Goal: Task Accomplishment & Management: Manage account settings

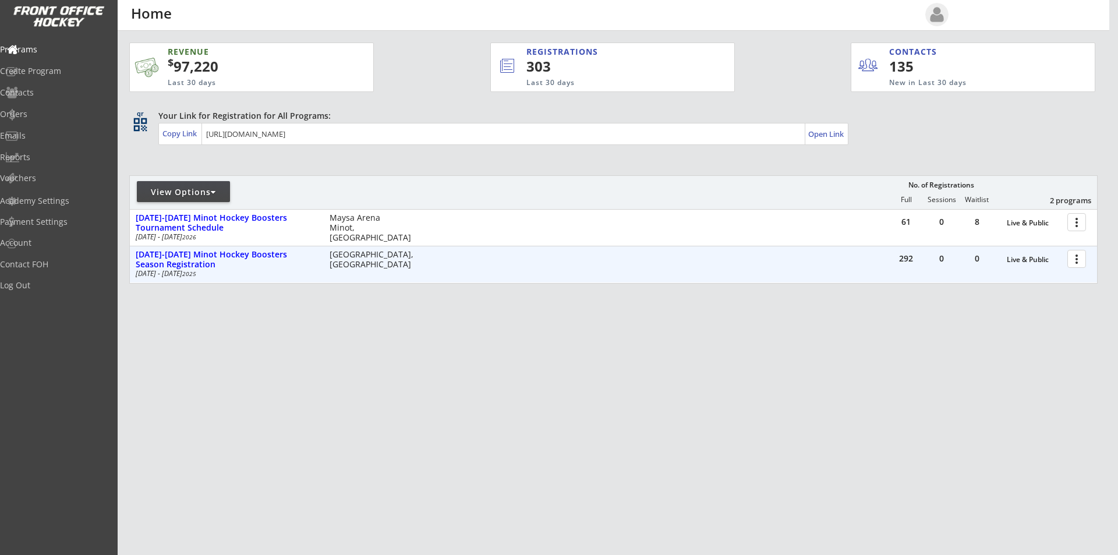
click at [1081, 257] on div at bounding box center [1078, 258] width 20 height 20
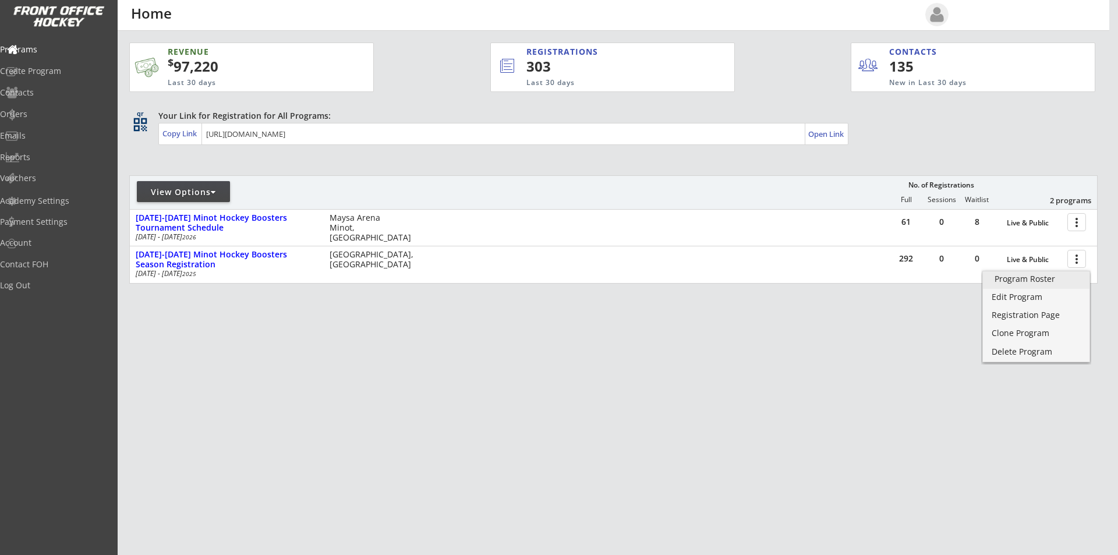
click at [1038, 283] on div "Program Roster" at bounding box center [1035, 279] width 83 height 8
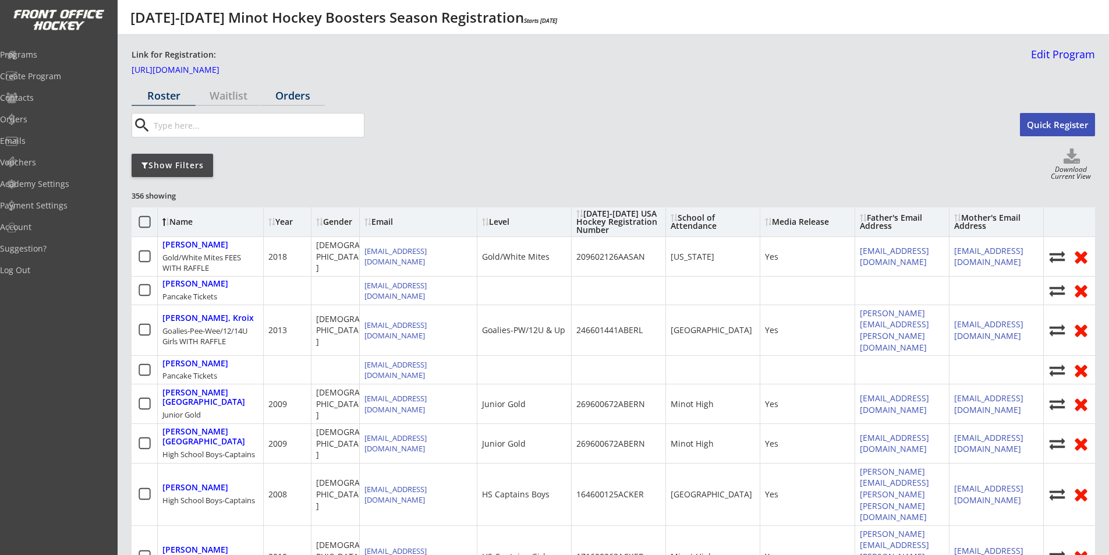
click at [295, 92] on div "Orders" at bounding box center [293, 95] width 64 height 10
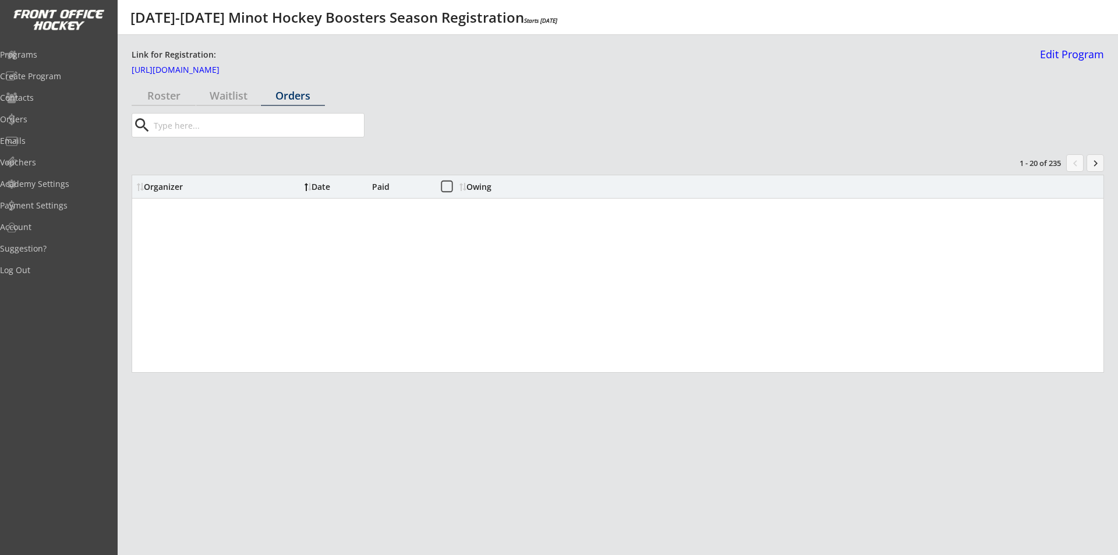
click at [278, 125] on input "input" at bounding box center [257, 125] width 212 height 23
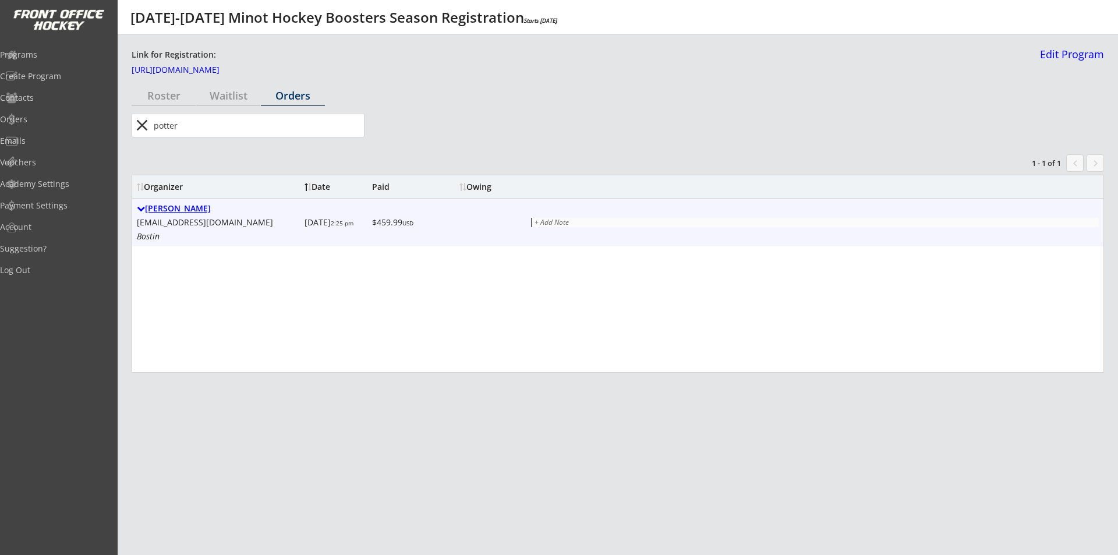
type input "potter"
click at [178, 212] on div "[PERSON_NAME]" at bounding box center [218, 209] width 163 height 10
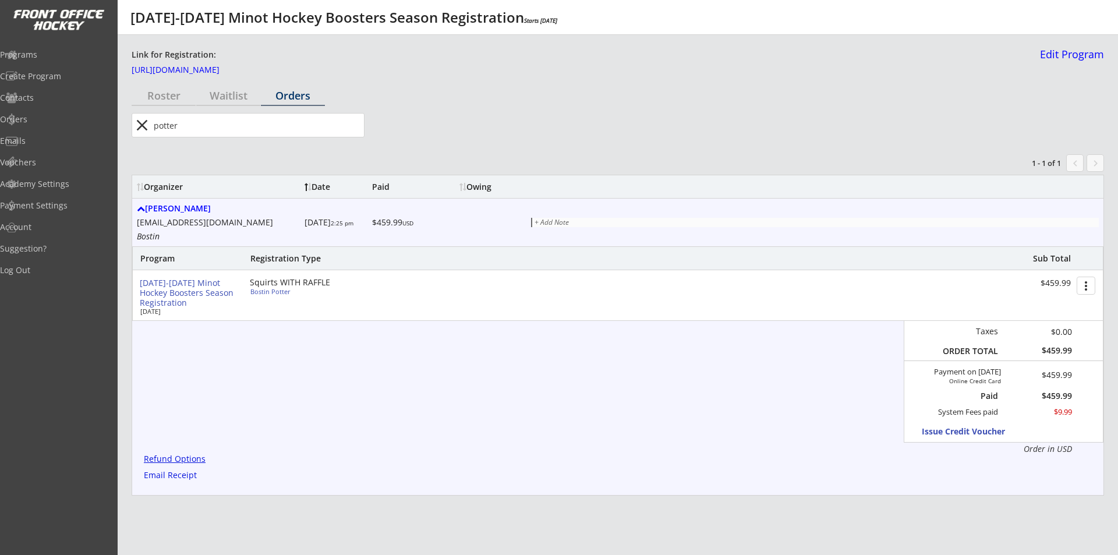
click at [180, 456] on div "Refund Options" at bounding box center [177, 459] width 66 height 9
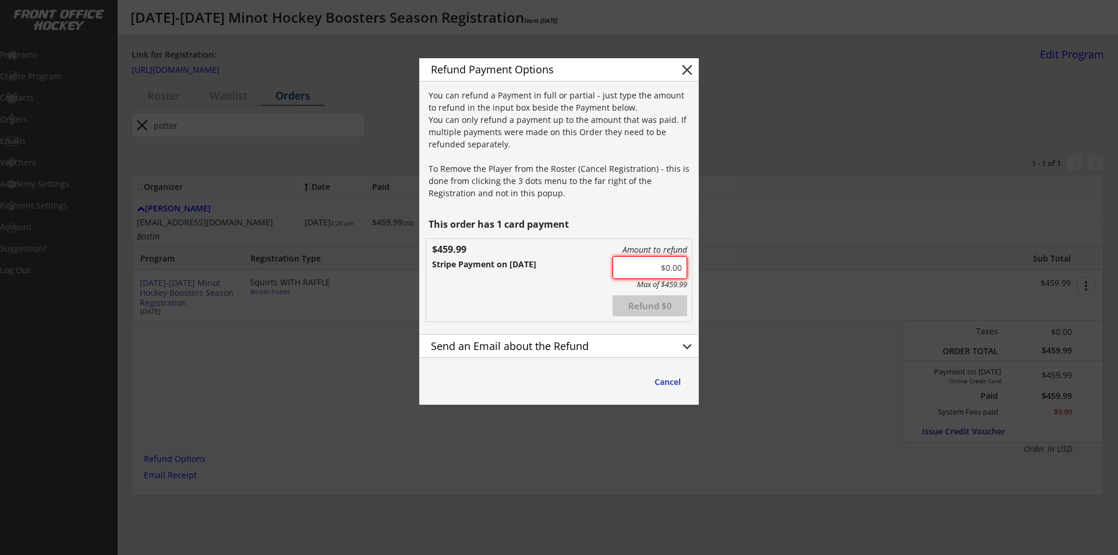
click at [668, 268] on input "input" at bounding box center [649, 267] width 75 height 23
click at [534, 347] on div "Send an Email about the Refund" at bounding box center [545, 346] width 229 height 10
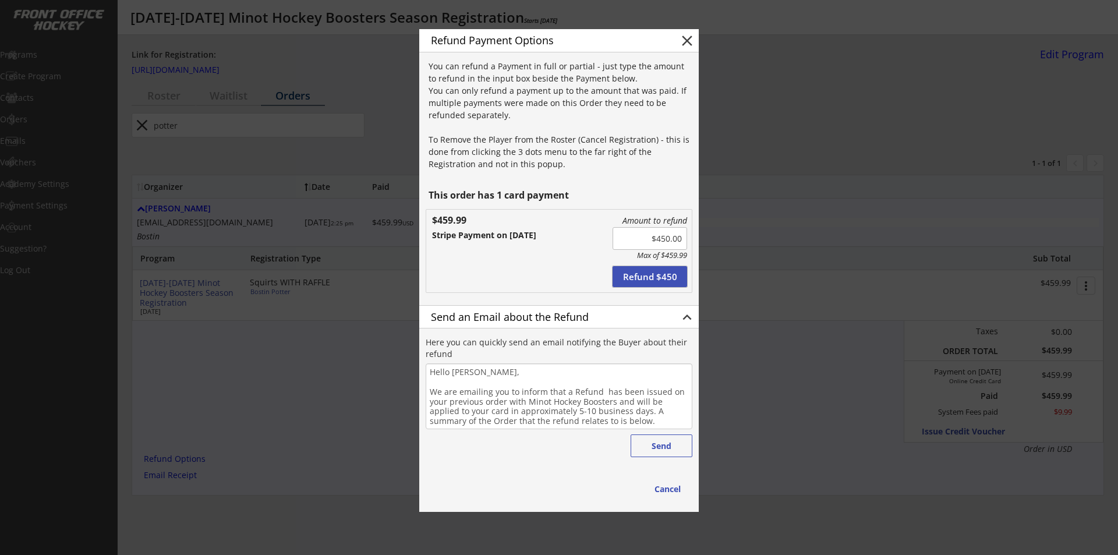
click at [662, 277] on button "Refund $450" at bounding box center [649, 276] width 75 height 21
click at [662, 449] on button "Send" at bounding box center [661, 445] width 62 height 23
type input "$0.00"
click at [656, 448] on button "Send" at bounding box center [661, 445] width 62 height 23
click at [688, 38] on button "close" at bounding box center [686, 40] width 17 height 17
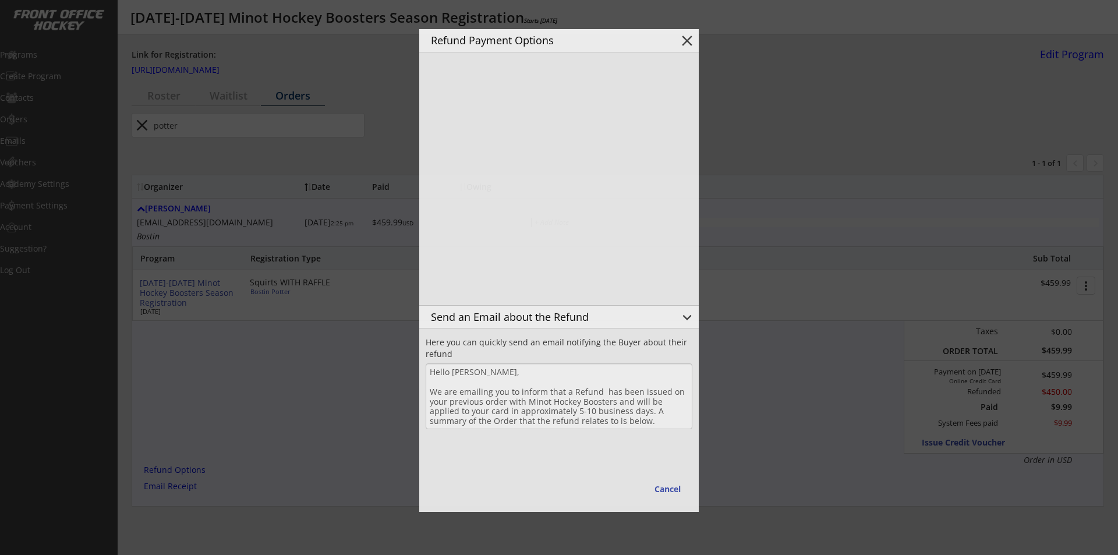
type textarea "Hello , We are emailing you to inform that a Refund has been issued on your pre…"
